Goal: Check status: Check status

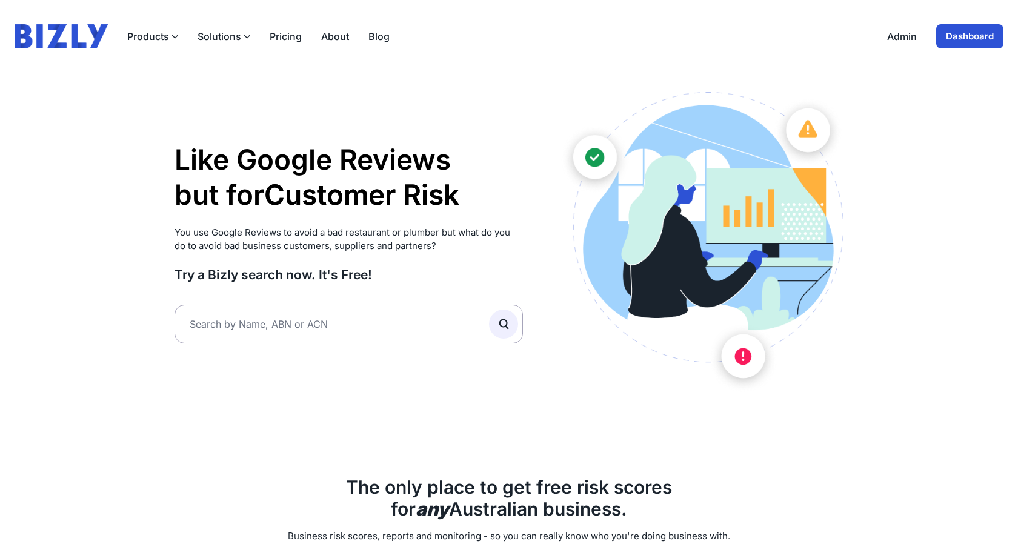
click at [946, 43] on link "Dashboard" at bounding box center [970, 36] width 67 height 24
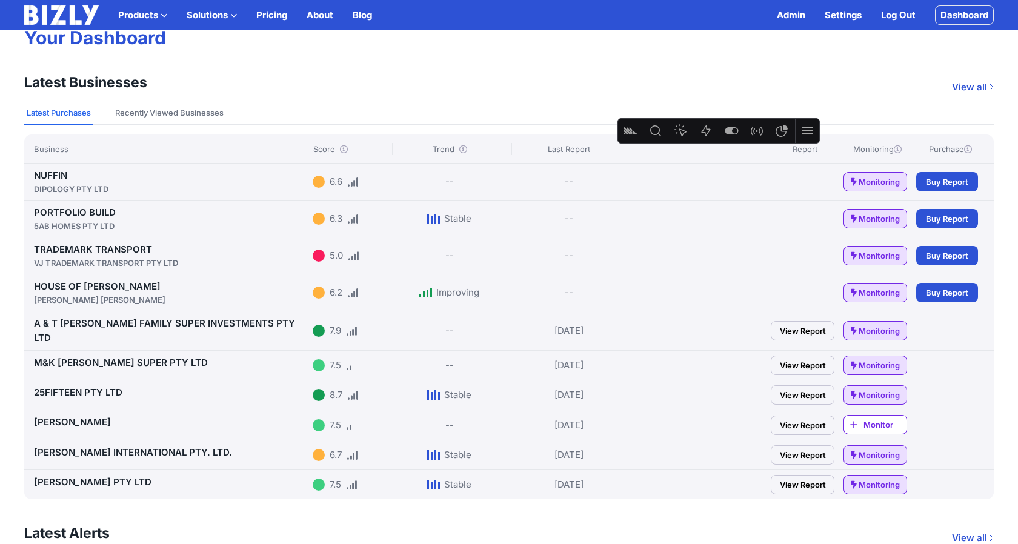
scroll to position [93, 0]
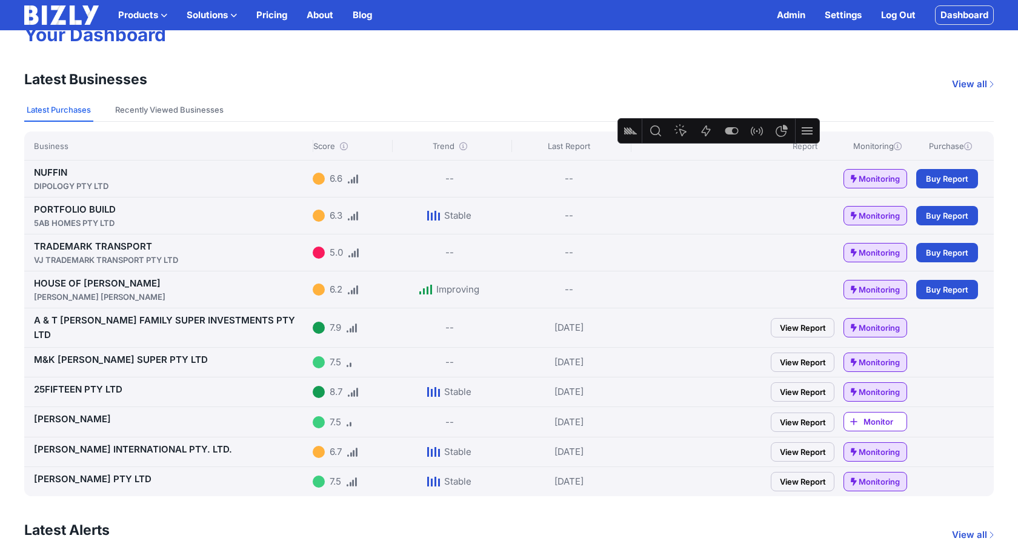
click at [68, 413] on link "AHUJA, VIVEK" at bounding box center [72, 419] width 77 height 12
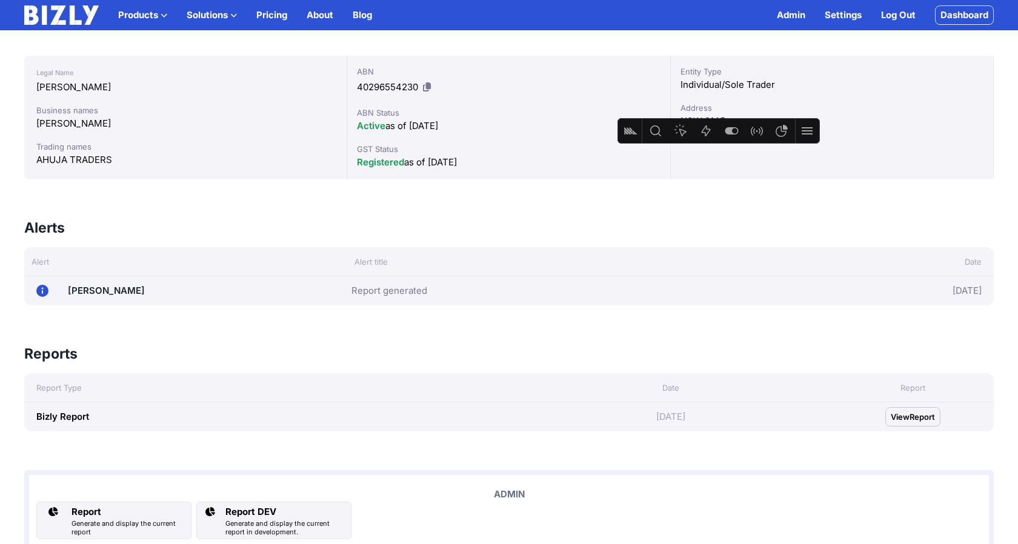
scroll to position [220, 0]
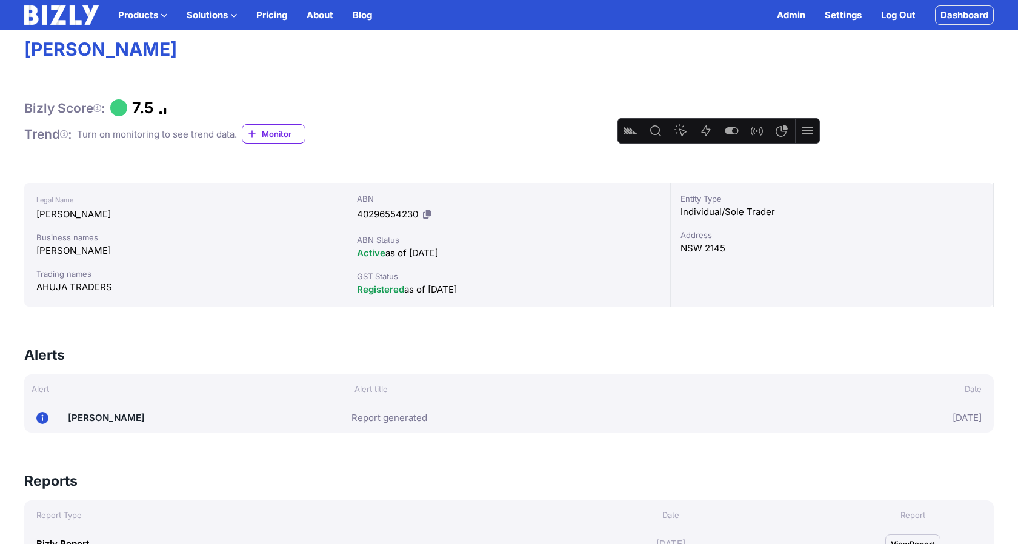
scroll to position [35, 0]
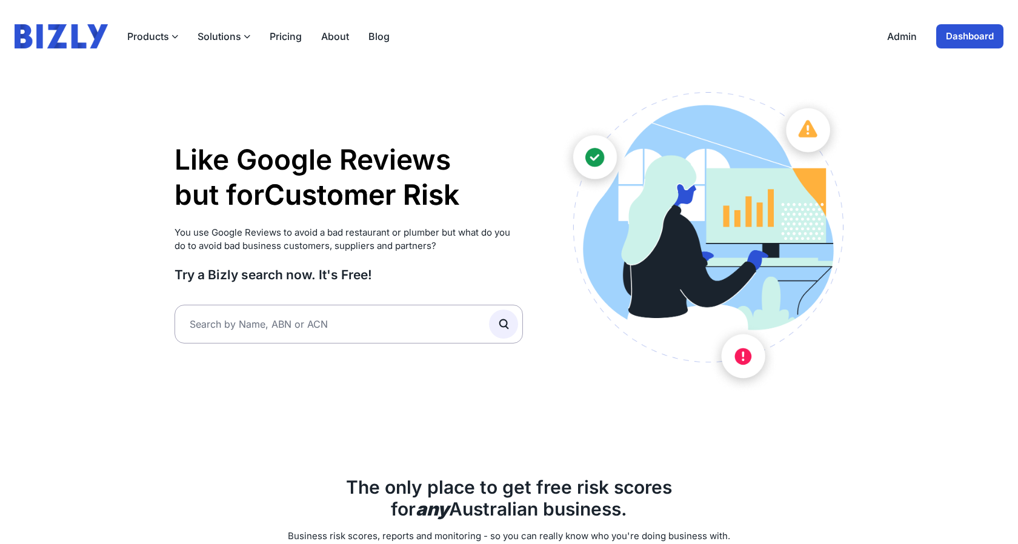
click at [975, 43] on link "Dashboard" at bounding box center [970, 36] width 67 height 24
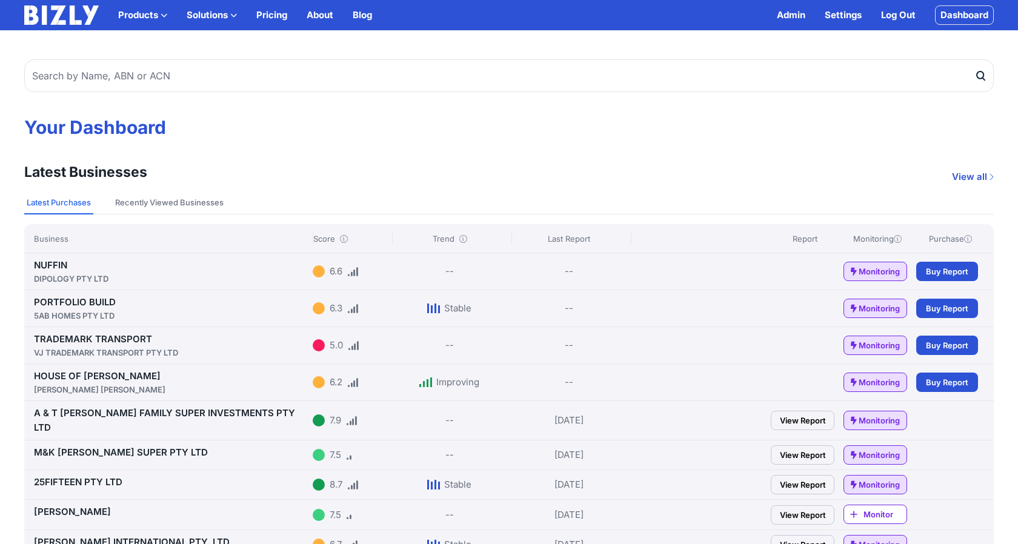
click at [91, 378] on link "HOUSE OF HERAS AZZI HERAS, SILVANA" at bounding box center [171, 382] width 274 height 25
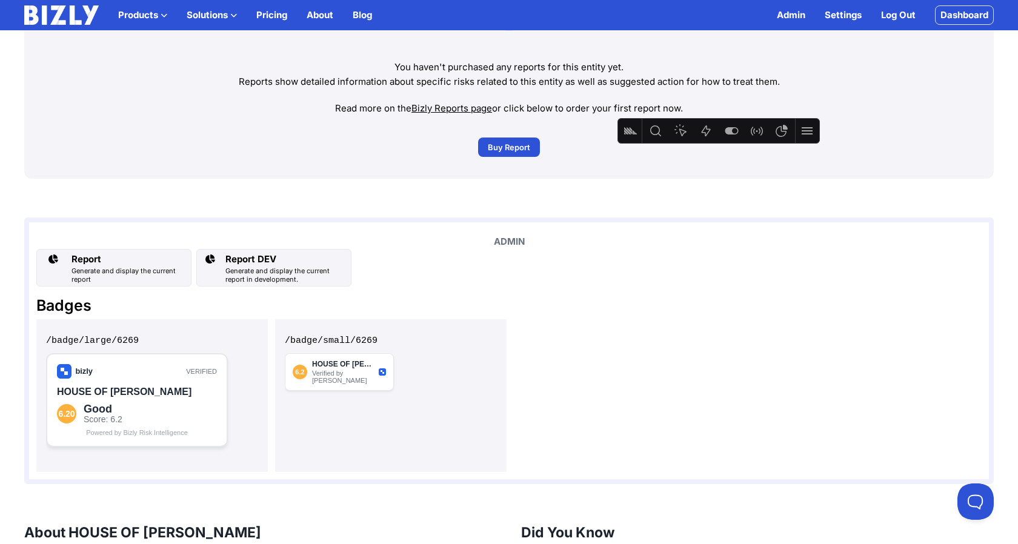
scroll to position [842, 0]
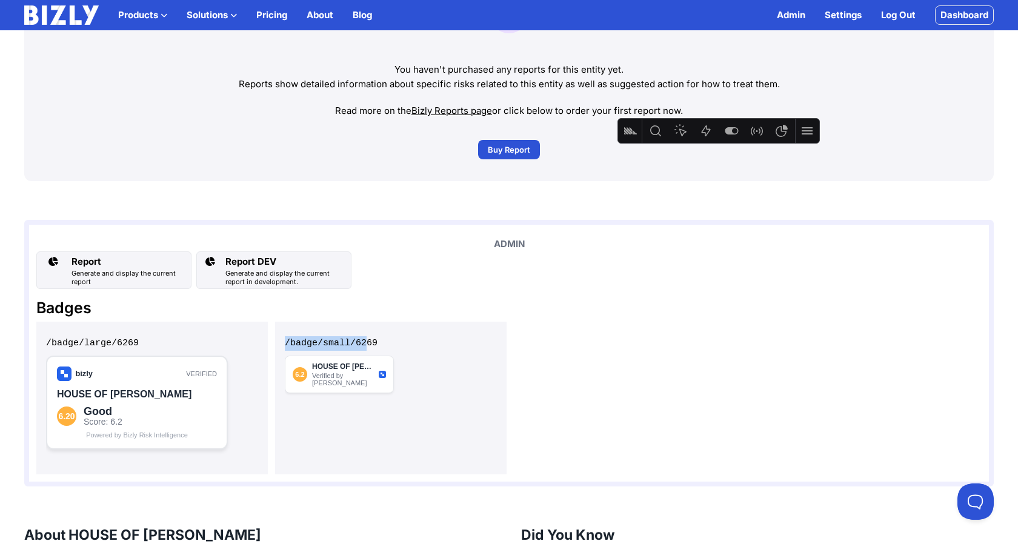
drag, startPoint x: 367, startPoint y: 343, endPoint x: 277, endPoint y: 341, distance: 90.3
click at [277, 341] on div "/badge/small/6269" at bounding box center [391, 398] width 232 height 153
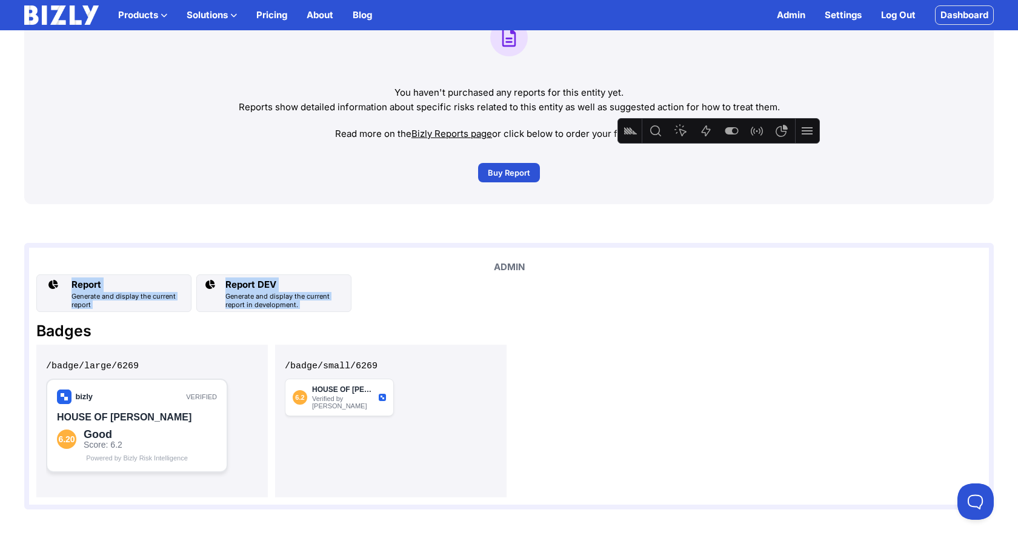
drag, startPoint x: 529, startPoint y: 313, endPoint x: 524, endPoint y: 264, distance: 48.7
click at [524, 264] on div "ADMIN Report Generate and display the current report Report DEV Generate and di…" at bounding box center [509, 376] width 970 height 267
click at [495, 298] on div "Report Generate and display the current report Report DEV Generate and display …" at bounding box center [509, 294] width 946 height 38
click at [330, 290] on div "Report DEV" at bounding box center [286, 285] width 121 height 15
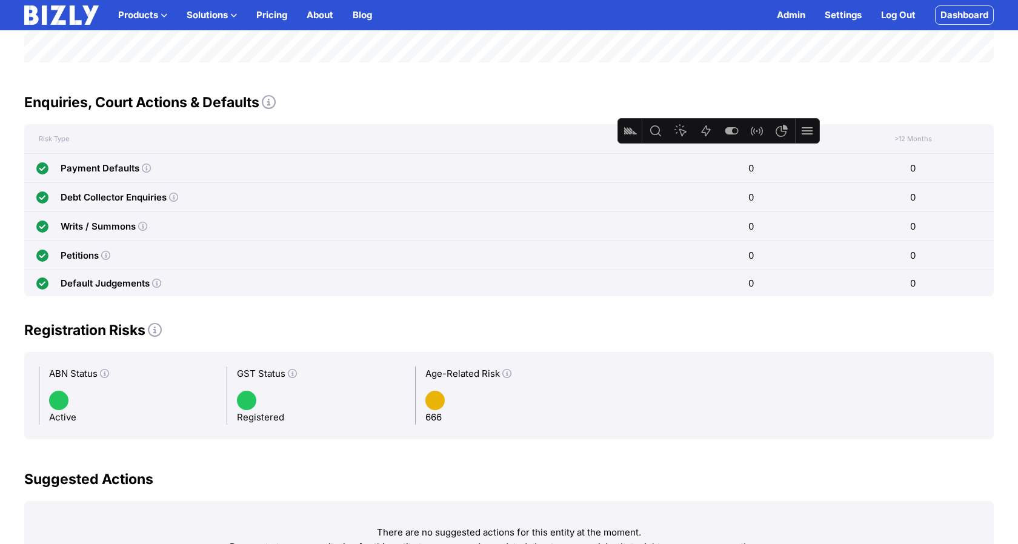
scroll to position [576, 0]
click at [503, 377] on icon at bounding box center [507, 373] width 9 height 9
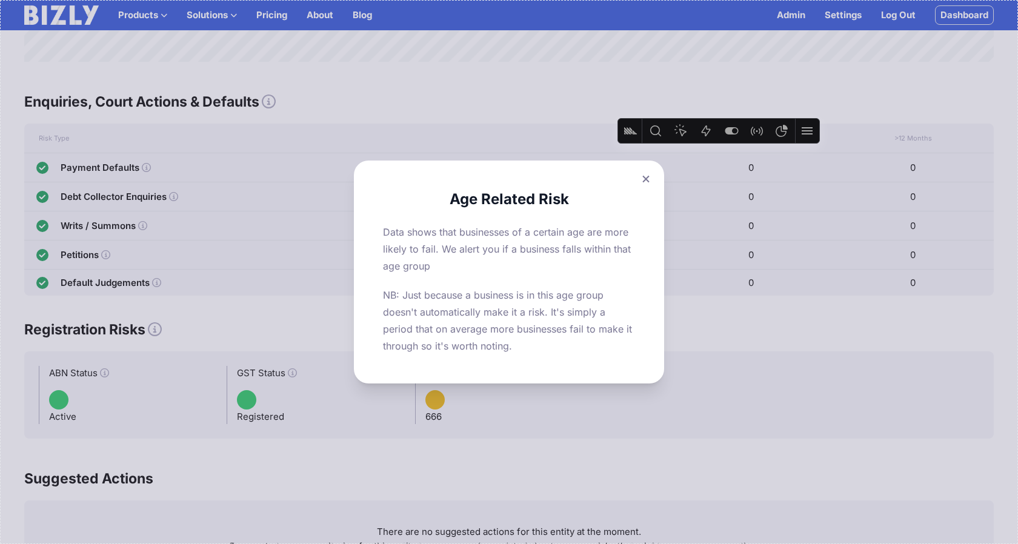
click at [641, 184] on button at bounding box center [646, 179] width 17 height 18
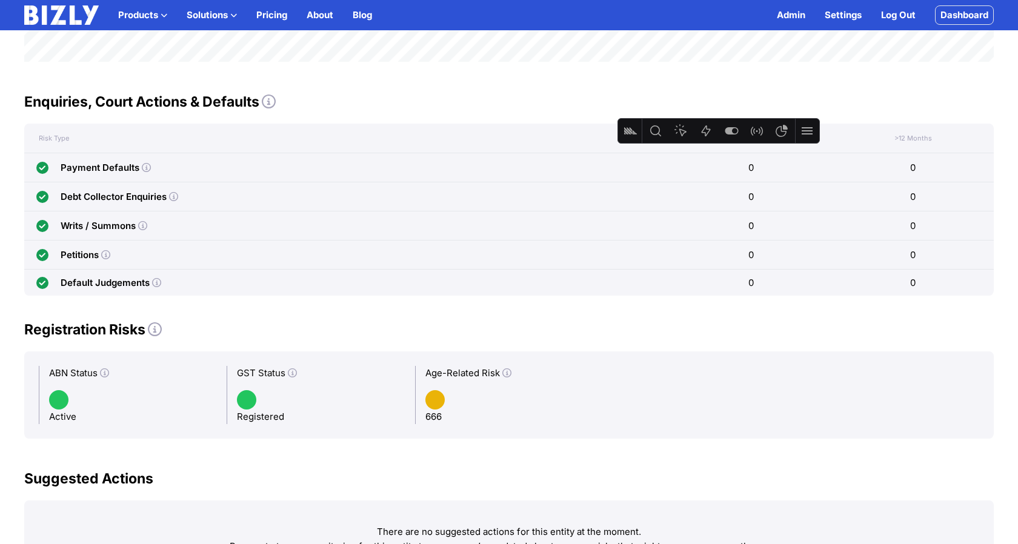
click at [432, 419] on div "Age-Related Risk 666" at bounding box center [509, 395] width 188 height 58
click at [475, 377] on div "Age-Related Risk" at bounding box center [510, 373] width 168 height 15
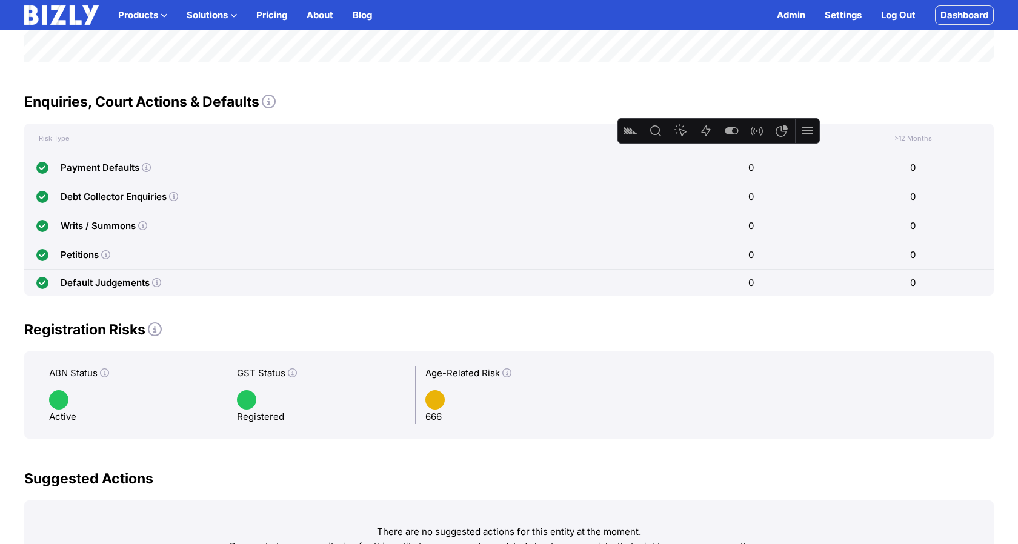
click at [475, 377] on div "Age-Related Risk" at bounding box center [510, 373] width 168 height 15
click at [477, 340] on div "Registration Risks ABN Status Active GST Status Registered Age-Related Risk 666" at bounding box center [509, 379] width 970 height 119
click at [506, 378] on icon at bounding box center [507, 373] width 9 height 9
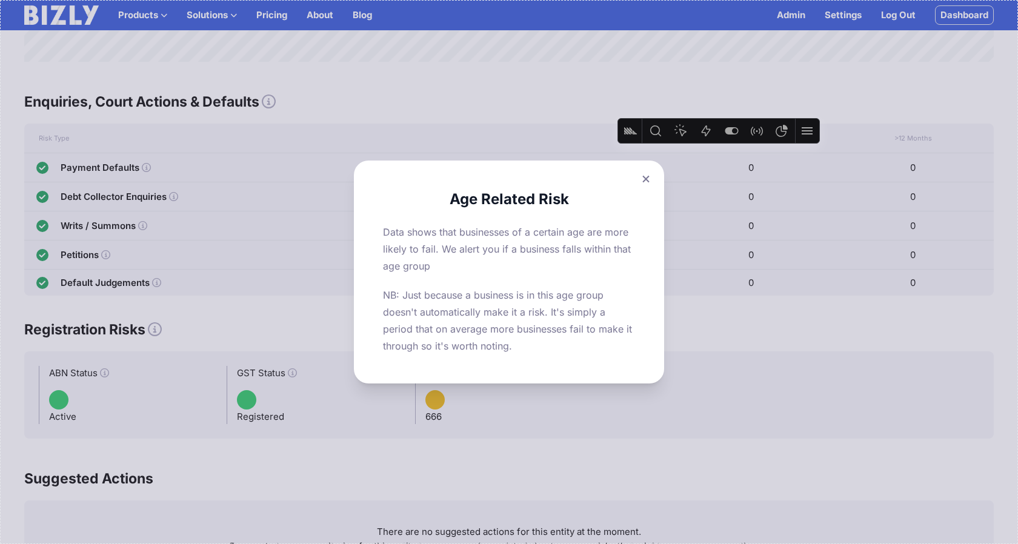
click at [643, 179] on icon at bounding box center [646, 179] width 7 height 8
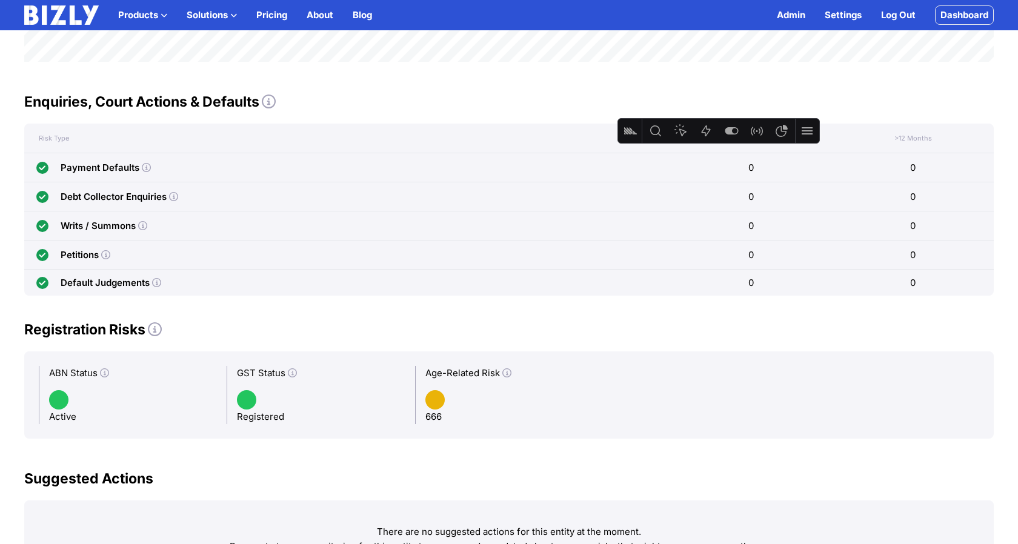
drag, startPoint x: 435, startPoint y: 373, endPoint x: 486, endPoint y: 374, distance: 50.3
click at [486, 374] on div "Age-Related Risk" at bounding box center [510, 373] width 168 height 15
click at [506, 330] on h2 "Registration Risks" at bounding box center [509, 329] width 970 height 19
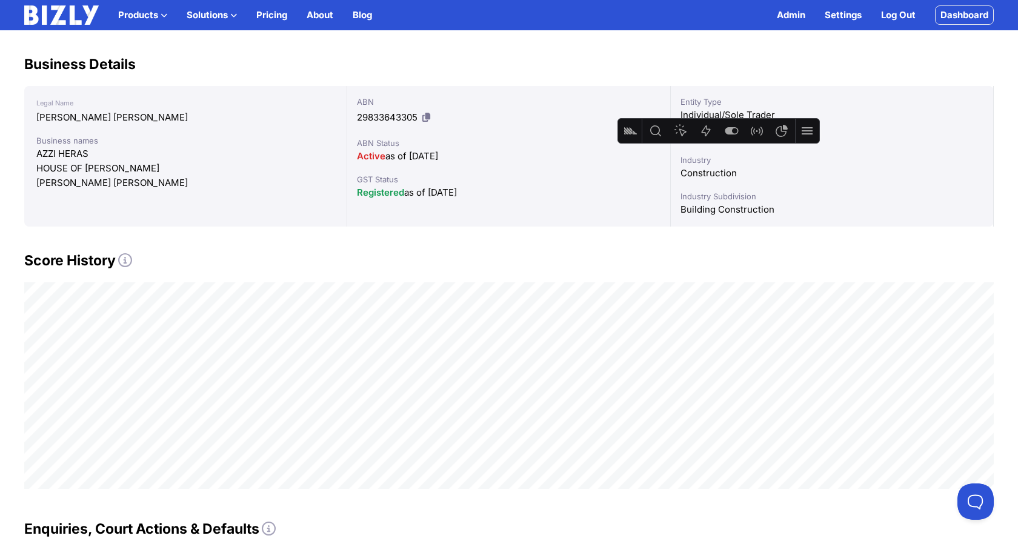
scroll to position [154, 0]
